Goal: Information Seeking & Learning: Learn about a topic

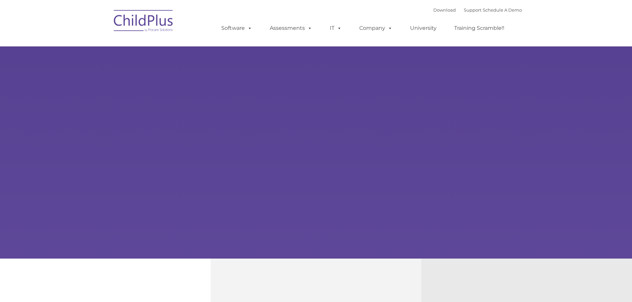
type input ""
select select "MEDIUM"
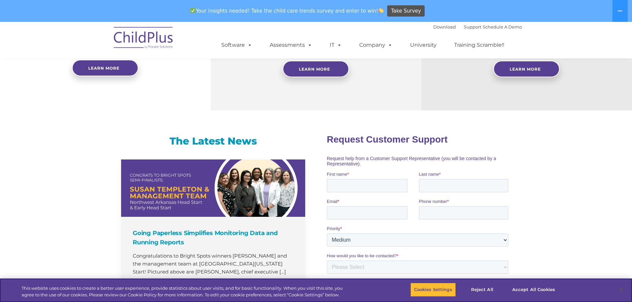
scroll to position [327, 0]
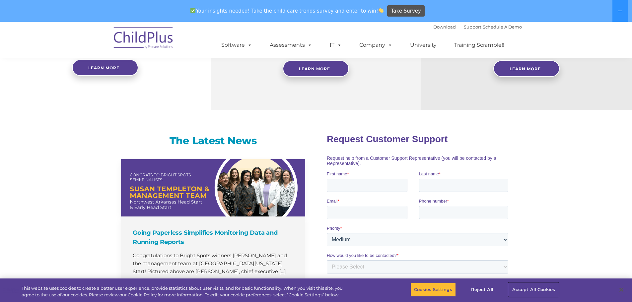
click at [539, 289] on button "Accept All Cookies" at bounding box center [534, 290] width 50 height 14
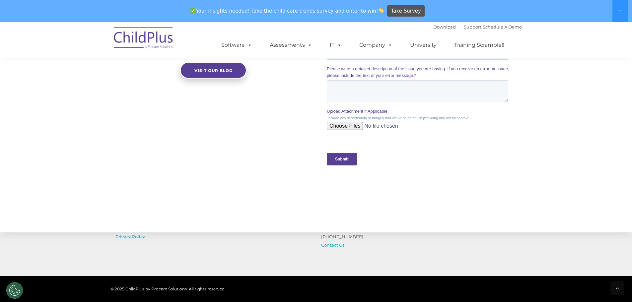
scroll to position [593, 0]
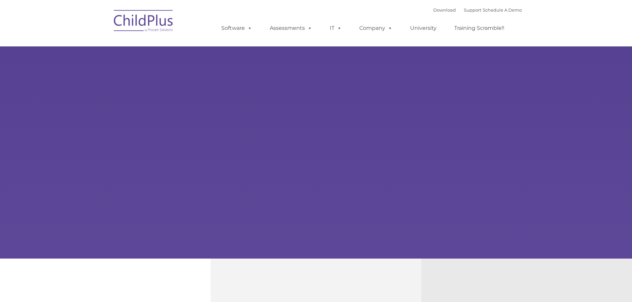
select select "MEDIUM"
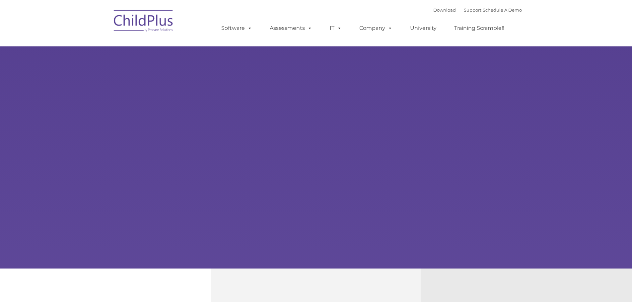
type input ""
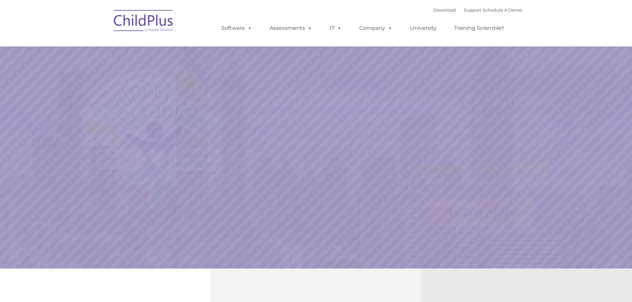
select select "MEDIUM"
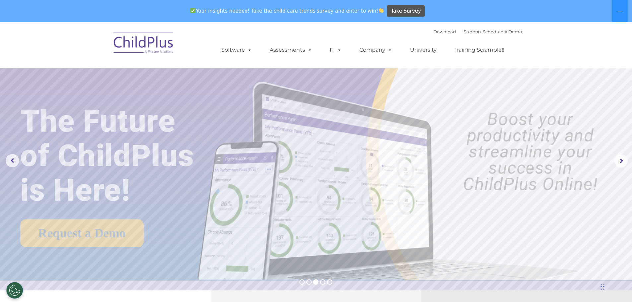
click at [161, 37] on img at bounding box center [144, 43] width 66 height 33
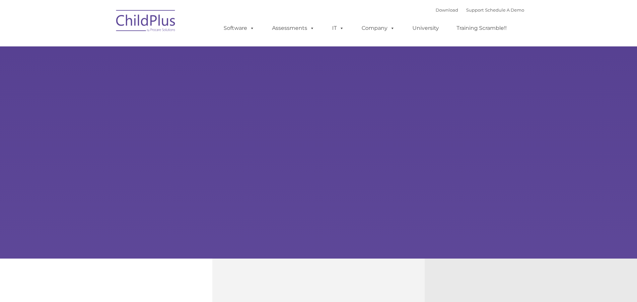
type input ""
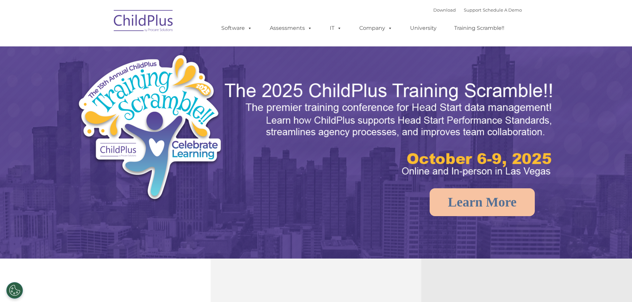
select select "MEDIUM"
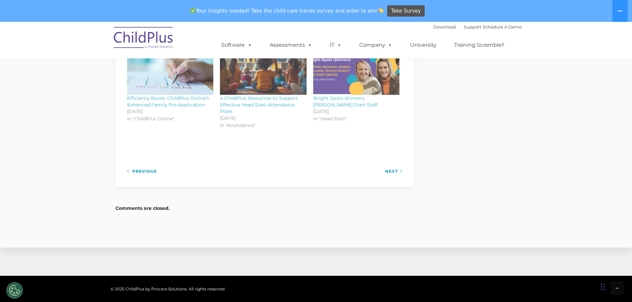
scroll to position [748, 0]
